Goal: Information Seeking & Learning: Learn about a topic

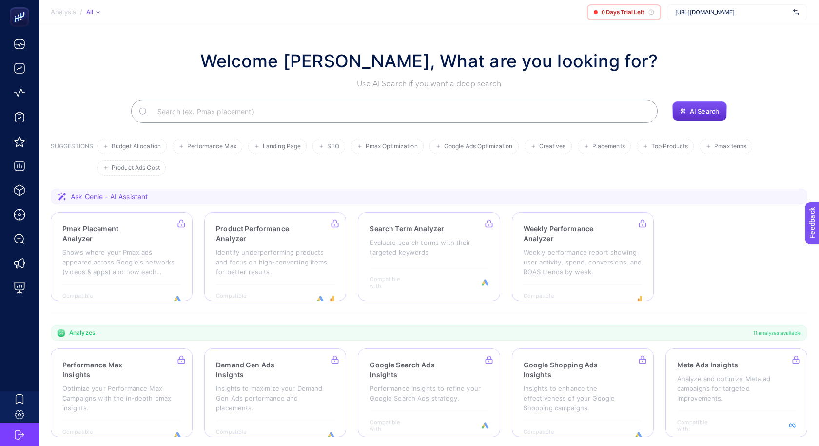
click at [719, 17] on div "[URL][DOMAIN_NAME]" at bounding box center [737, 12] width 140 height 16
click at [611, 28] on section "Welcome [PERSON_NAME], What are you looking for? Use AI Search if you want a de…" at bounding box center [429, 336] width 780 height 625
click at [636, 30] on section "Welcome [PERSON_NAME], What are you looking for? Use AI Search if you want a de…" at bounding box center [429, 336] width 780 height 625
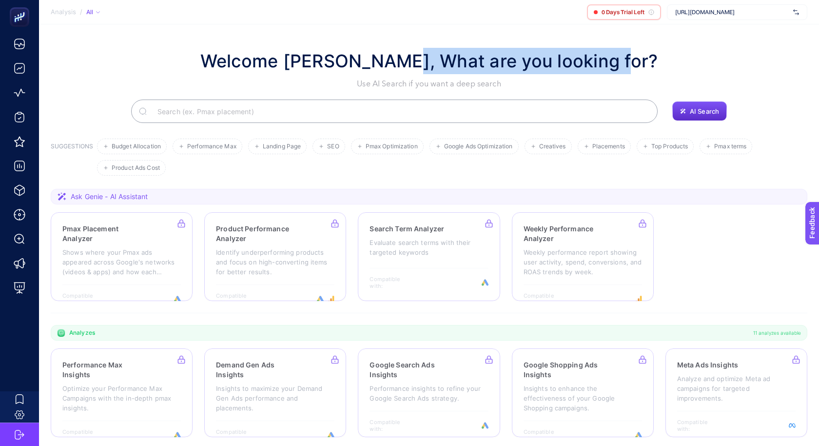
drag, startPoint x: 416, startPoint y: 59, endPoint x: 631, endPoint y: 57, distance: 214.5
click at [631, 57] on div "Welcome [PERSON_NAME], What are you looking for? Use AI Search if you want a de…" at bounding box center [429, 69] width 757 height 42
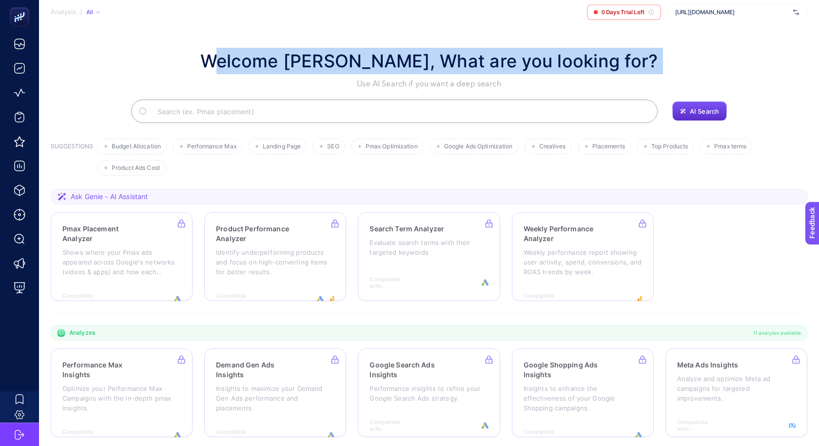
drag, startPoint x: 631, startPoint y: 57, endPoint x: 256, endPoint y: 56, distance: 374.9
click at [256, 56] on div "Welcome [PERSON_NAME], What are you looking for? Use AI Search if you want a de…" at bounding box center [429, 69] width 757 height 42
click at [256, 56] on h1 "Welcome [PERSON_NAME], What are you looking for?" at bounding box center [429, 61] width 458 height 26
drag, startPoint x: 231, startPoint y: 54, endPoint x: 636, endPoint y: 59, distance: 405.1
click at [636, 59] on div "Welcome [PERSON_NAME], What are you looking for? Use AI Search if you want a de…" at bounding box center [429, 69] width 757 height 42
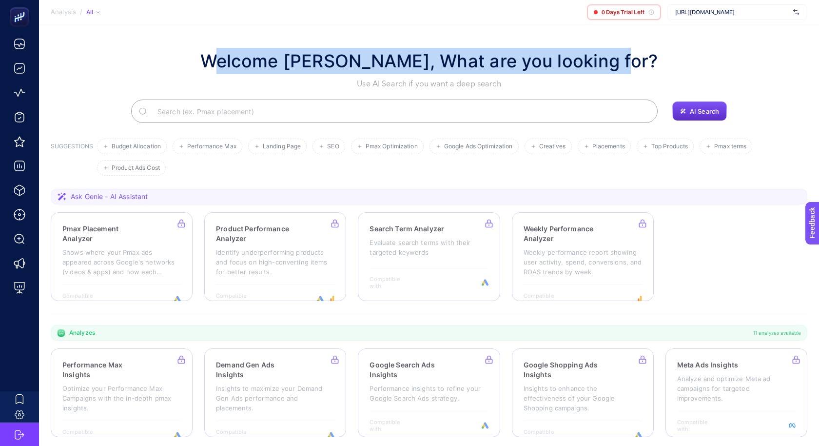
click at [636, 59] on div "Welcome [PERSON_NAME], What are you looking for? Use AI Search if you want a de…" at bounding box center [429, 69] width 757 height 42
